Goal: Browse casually: Explore the website without a specific task or goal

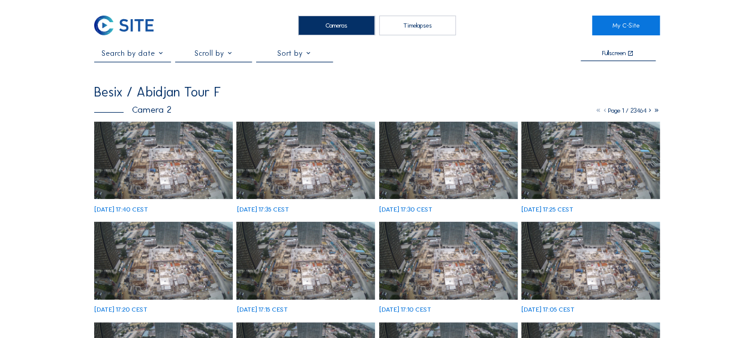
click at [193, 177] on img at bounding box center [163, 161] width 139 height 78
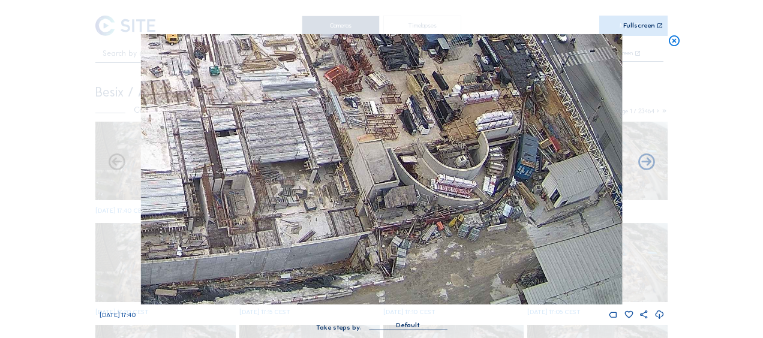
drag, startPoint x: 440, startPoint y: 199, endPoint x: 336, endPoint y: -4, distance: 228.2
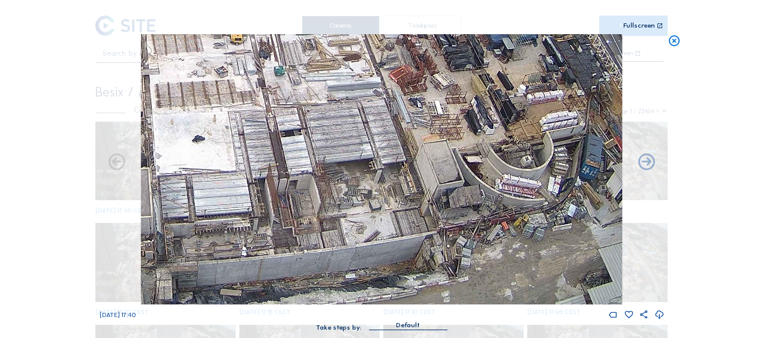
drag, startPoint x: 272, startPoint y: 176, endPoint x: 332, endPoint y: 140, distance: 70.8
click at [330, 140] on img at bounding box center [381, 169] width 481 height 270
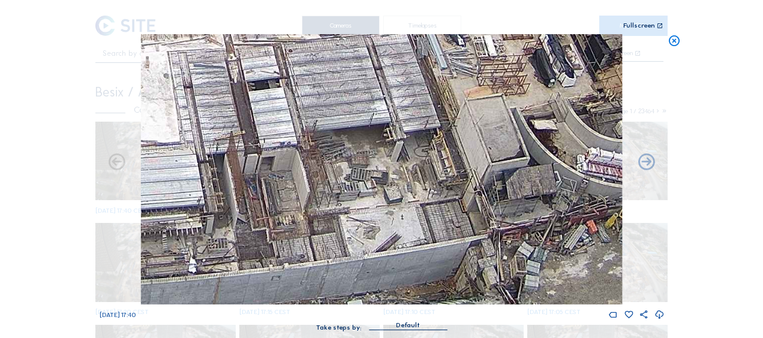
drag, startPoint x: 331, startPoint y: 248, endPoint x: 327, endPoint y: 153, distance: 95.4
click at [327, 153] on img at bounding box center [381, 169] width 481 height 270
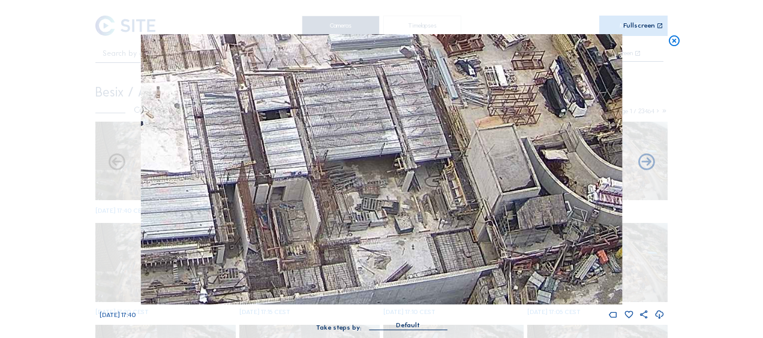
drag, startPoint x: 336, startPoint y: 121, endPoint x: 347, endPoint y: 150, distance: 30.7
click at [347, 150] on img at bounding box center [381, 169] width 481 height 270
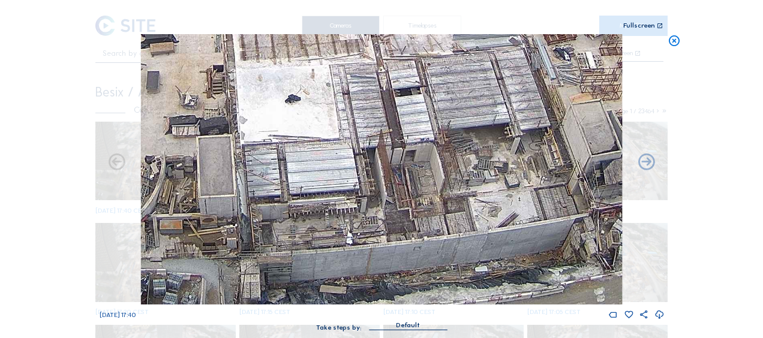
drag, startPoint x: 285, startPoint y: 146, endPoint x: 342, endPoint y: 118, distance: 63.6
click at [342, 118] on img at bounding box center [381, 169] width 481 height 270
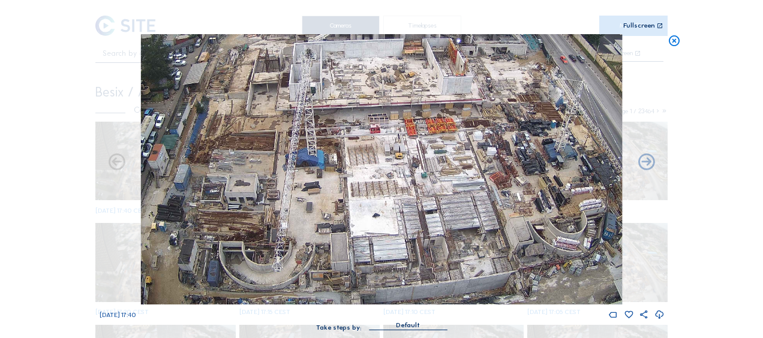
drag, startPoint x: 203, startPoint y: 227, endPoint x: 282, endPoint y: 231, distance: 79.9
click at [282, 231] on img at bounding box center [381, 169] width 481 height 270
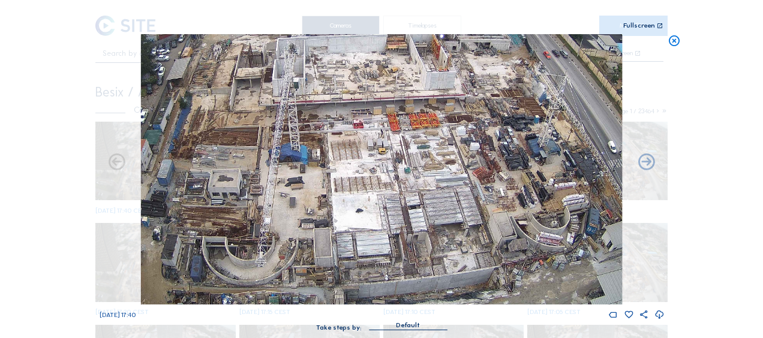
drag, startPoint x: 377, startPoint y: 151, endPoint x: 362, endPoint y: 138, distance: 20.4
click at [362, 138] on img at bounding box center [381, 169] width 481 height 270
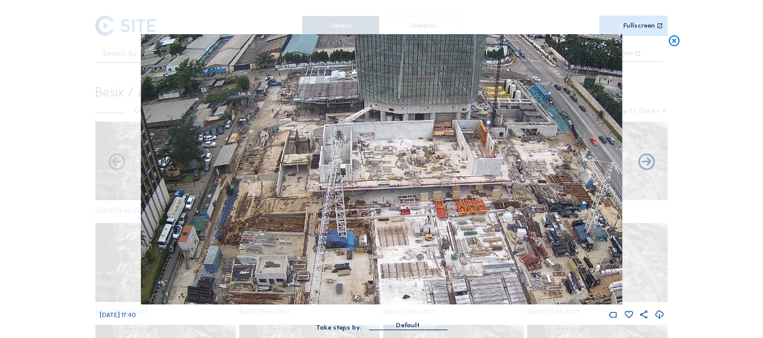
drag, startPoint x: 408, startPoint y: 233, endPoint x: 467, endPoint y: 275, distance: 72.2
click at [467, 275] on img at bounding box center [381, 169] width 481 height 270
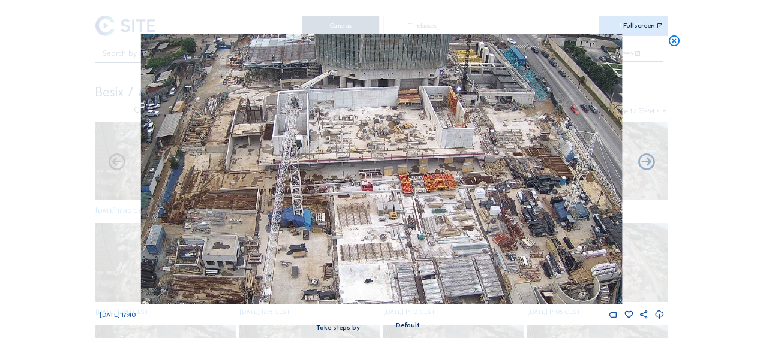
drag, startPoint x: 381, startPoint y: 169, endPoint x: 313, endPoint y: 139, distance: 74.3
click at [313, 139] on img at bounding box center [381, 169] width 481 height 270
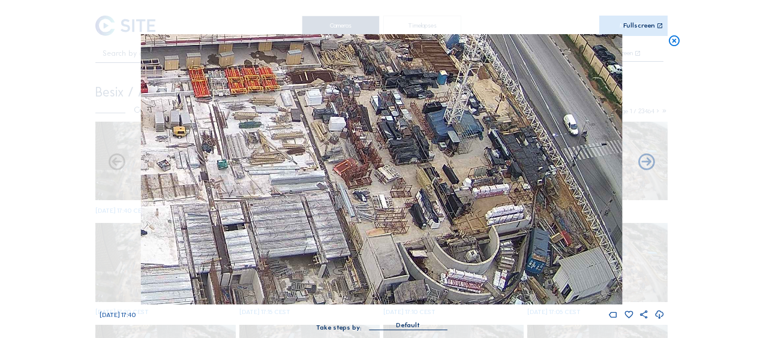
drag, startPoint x: 254, startPoint y: 173, endPoint x: 541, endPoint y: 210, distance: 290.2
click at [541, 210] on img at bounding box center [381, 169] width 481 height 270
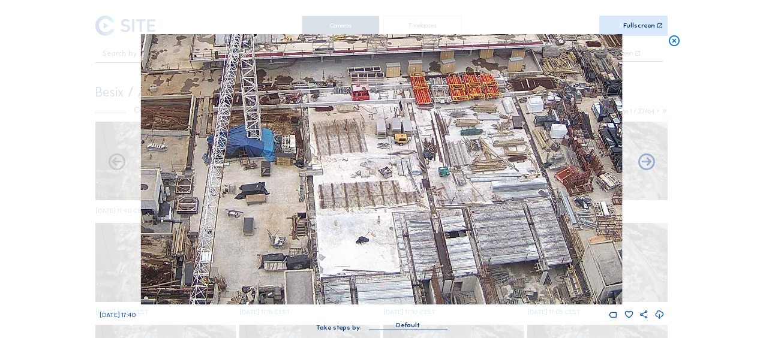
drag, startPoint x: 339, startPoint y: 182, endPoint x: 356, endPoint y: 28, distance: 154.4
click at [356, 28] on div "Scroll to travel through time | Press 'Alt' Button + Scroll to Zoom | Click and…" at bounding box center [382, 171] width 564 height 343
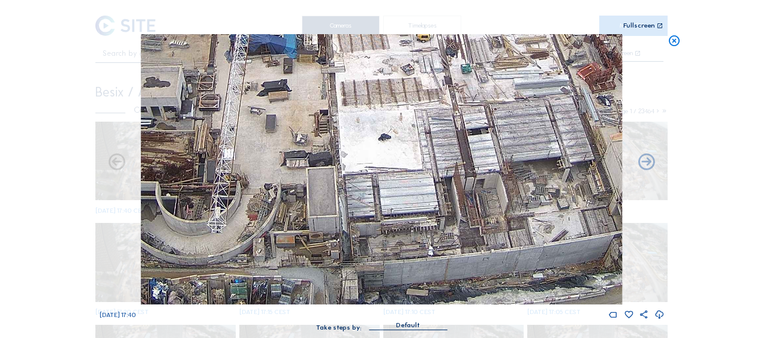
drag, startPoint x: 334, startPoint y: 168, endPoint x: 553, endPoint y: 140, distance: 220.6
click at [553, 140] on img at bounding box center [381, 169] width 481 height 270
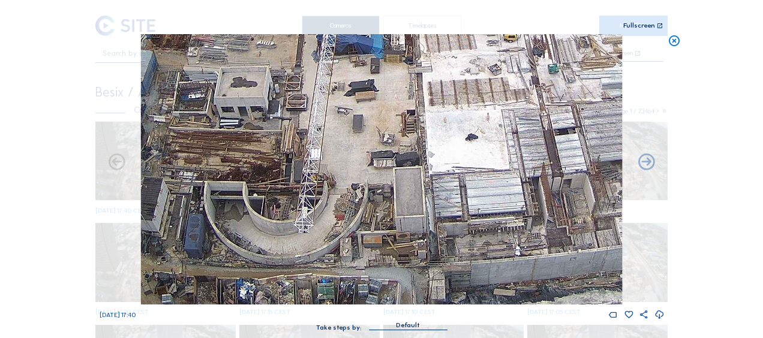
drag, startPoint x: 525, startPoint y: 160, endPoint x: 246, endPoint y: 46, distance: 302.0
click at [246, 46] on img at bounding box center [381, 169] width 481 height 270
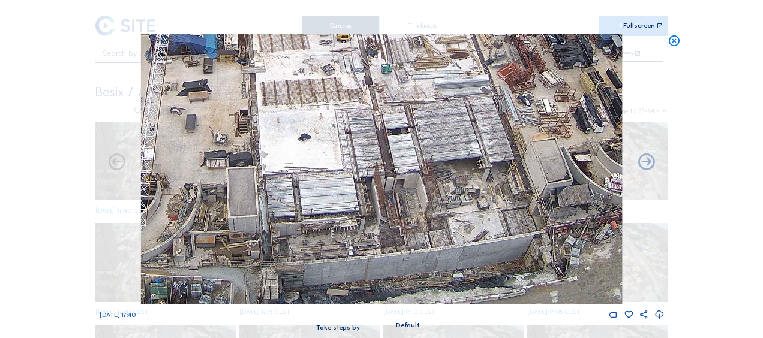
drag, startPoint x: 479, startPoint y: 124, endPoint x: 377, endPoint y: 124, distance: 101.3
click at [379, 124] on img at bounding box center [381, 169] width 481 height 270
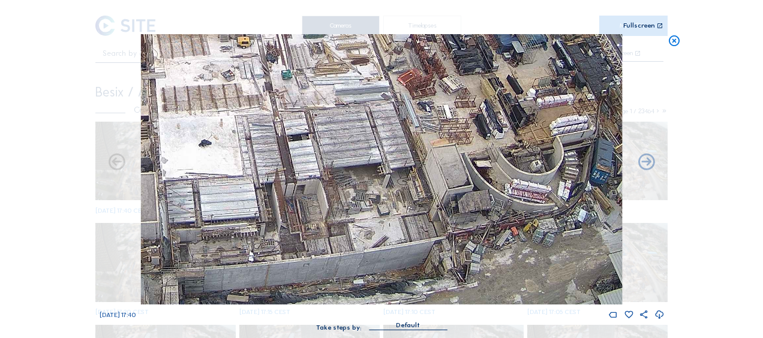
click at [434, 148] on img at bounding box center [381, 169] width 481 height 270
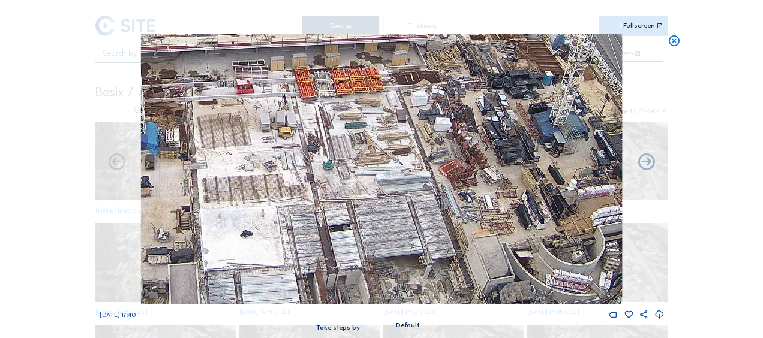
drag, startPoint x: 211, startPoint y: 82, endPoint x: 267, endPoint y: 139, distance: 80.6
click at [317, 177] on img at bounding box center [381, 169] width 481 height 270
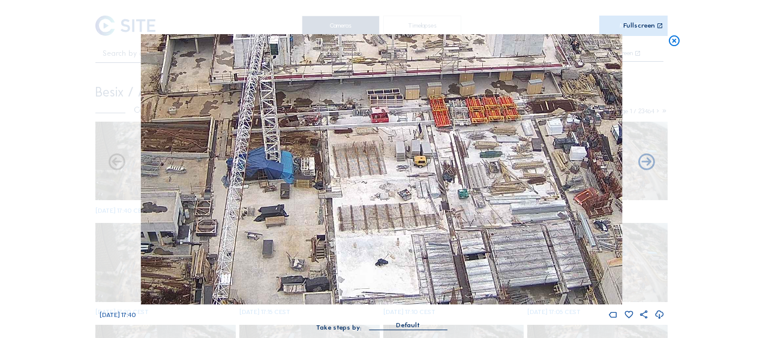
drag, startPoint x: 174, startPoint y: 114, endPoint x: 341, endPoint y: 149, distance: 170.3
click at [341, 149] on img at bounding box center [381, 169] width 481 height 270
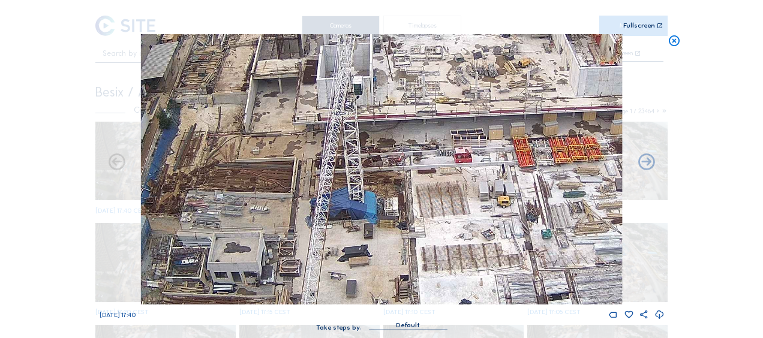
drag, startPoint x: 257, startPoint y: 160, endPoint x: 309, endPoint y: 194, distance: 62.4
click at [309, 194] on img at bounding box center [381, 169] width 481 height 270
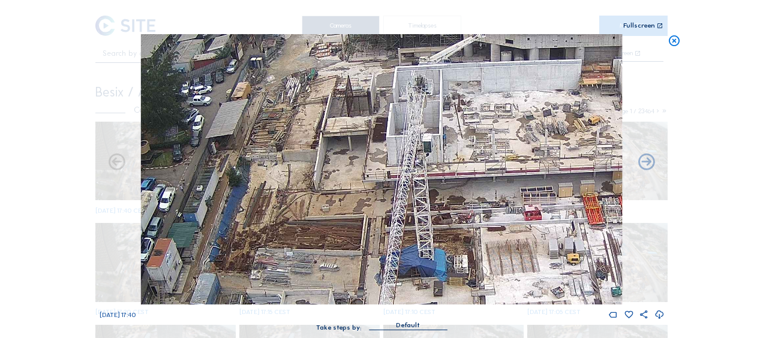
drag, startPoint x: 213, startPoint y: 118, endPoint x: 284, endPoint y: 176, distance: 92.0
click at [284, 176] on img at bounding box center [381, 169] width 481 height 270
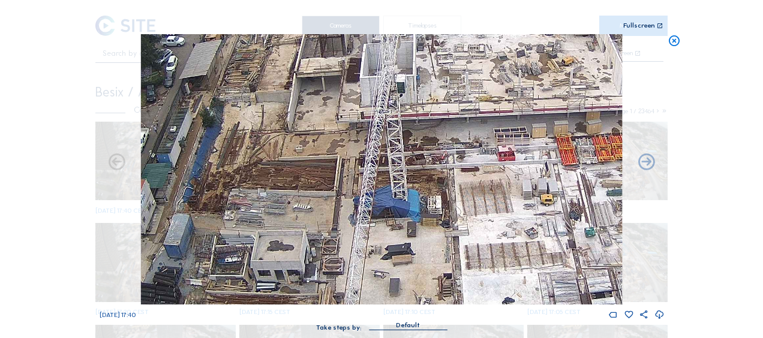
click at [280, 116] on img at bounding box center [381, 169] width 481 height 270
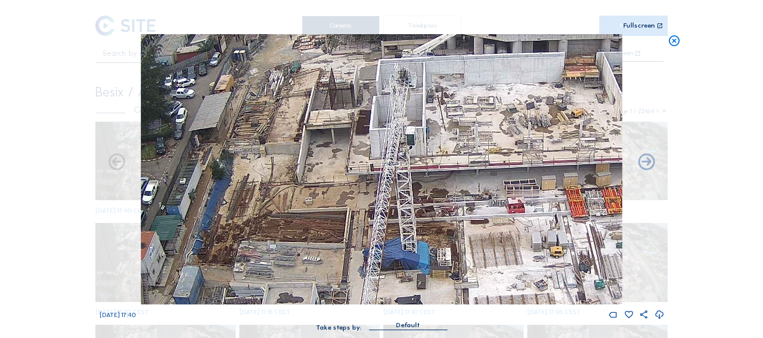
drag, startPoint x: 266, startPoint y: 79, endPoint x: 273, endPoint y: 130, distance: 51.6
click at [273, 130] on img at bounding box center [381, 169] width 481 height 270
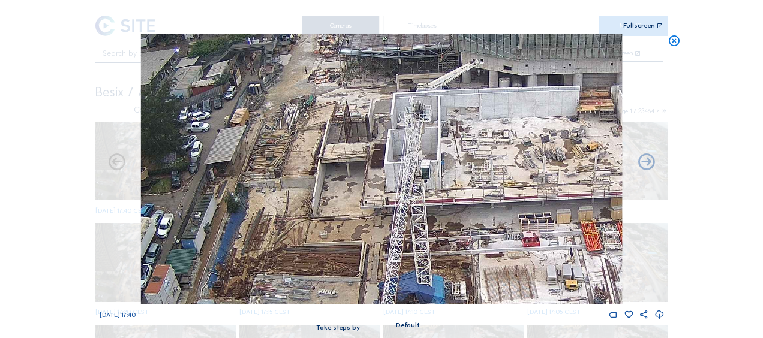
drag, startPoint x: 252, startPoint y: 138, endPoint x: 271, endPoint y: 179, distance: 45.1
click at [271, 179] on img at bounding box center [381, 169] width 481 height 270
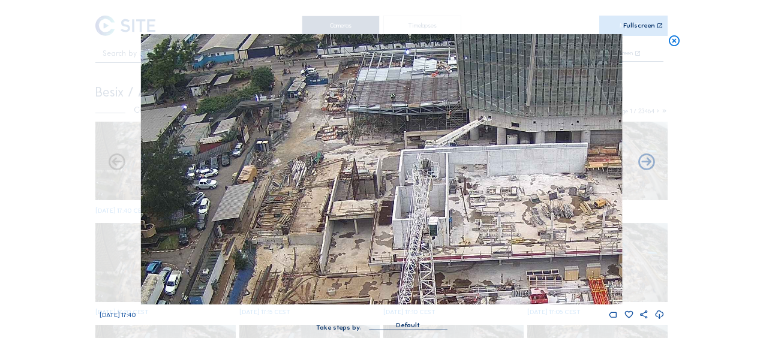
drag, startPoint x: 287, startPoint y: 77, endPoint x: 291, endPoint y: 127, distance: 49.9
click at [291, 127] on img at bounding box center [381, 169] width 481 height 270
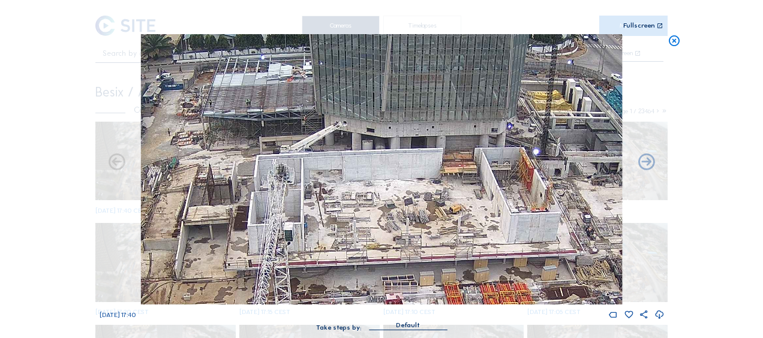
drag, startPoint x: 508, startPoint y: 185, endPoint x: 364, endPoint y: 190, distance: 144.6
click at [364, 190] on img at bounding box center [381, 169] width 481 height 270
